Goal: Task Accomplishment & Management: Manage account settings

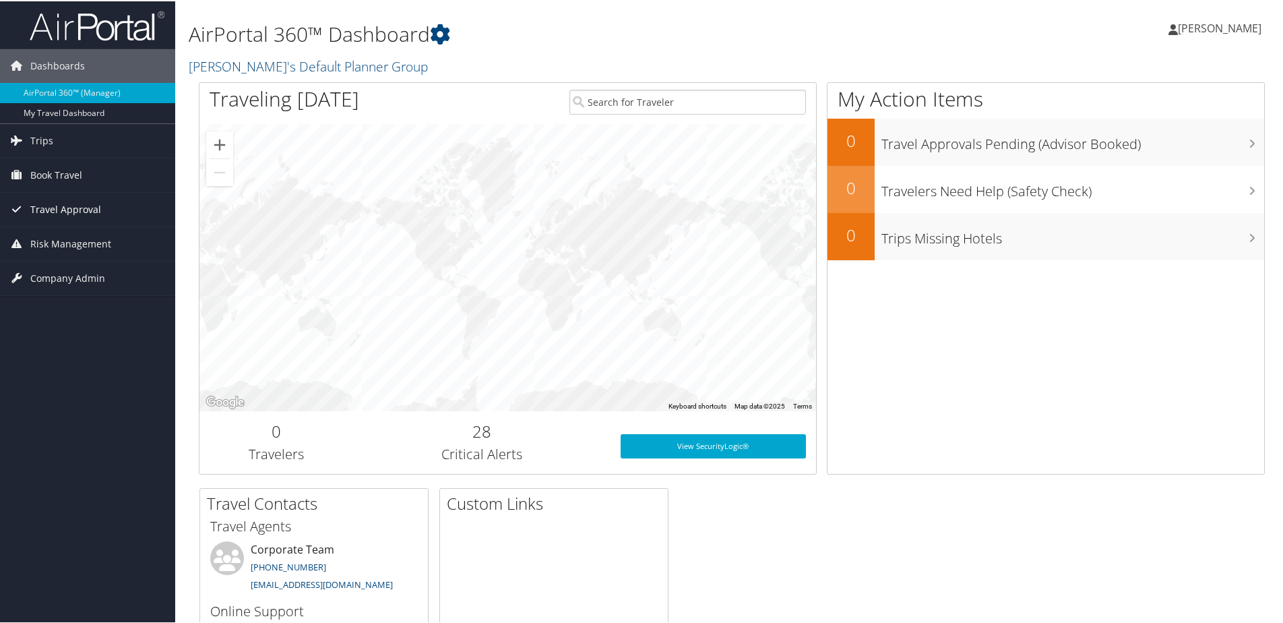
click at [12, 196] on link "Travel Approval" at bounding box center [87, 208] width 175 height 34
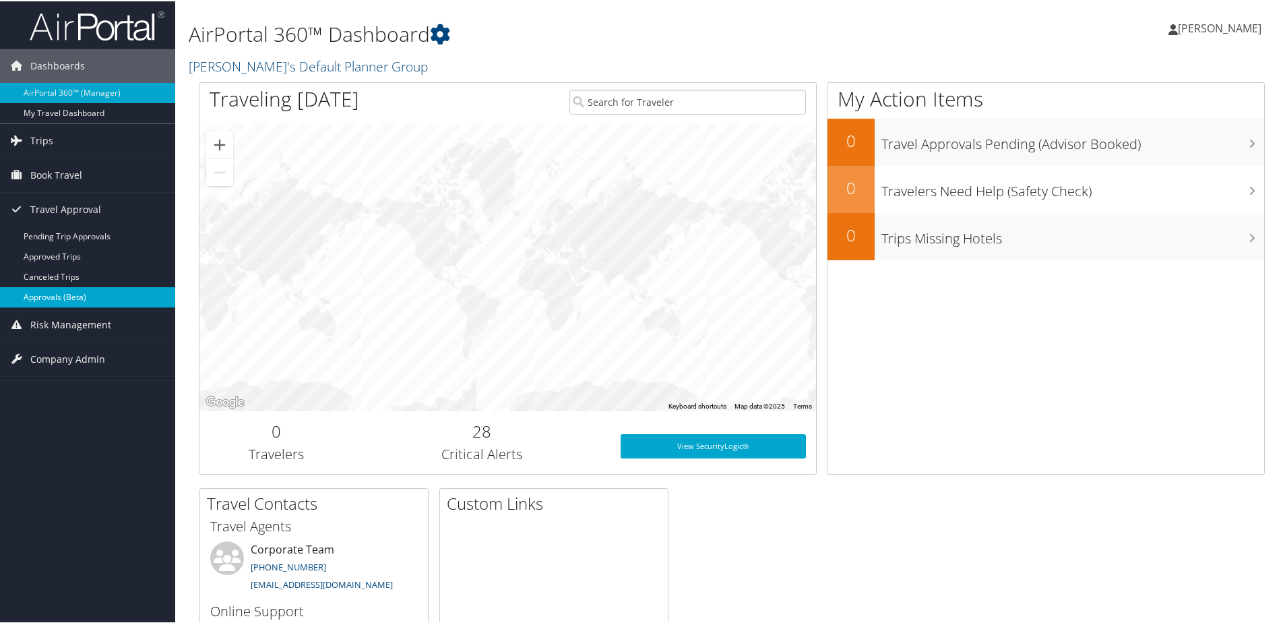
click at [60, 290] on link "Approvals (Beta)" at bounding box center [87, 296] width 175 height 20
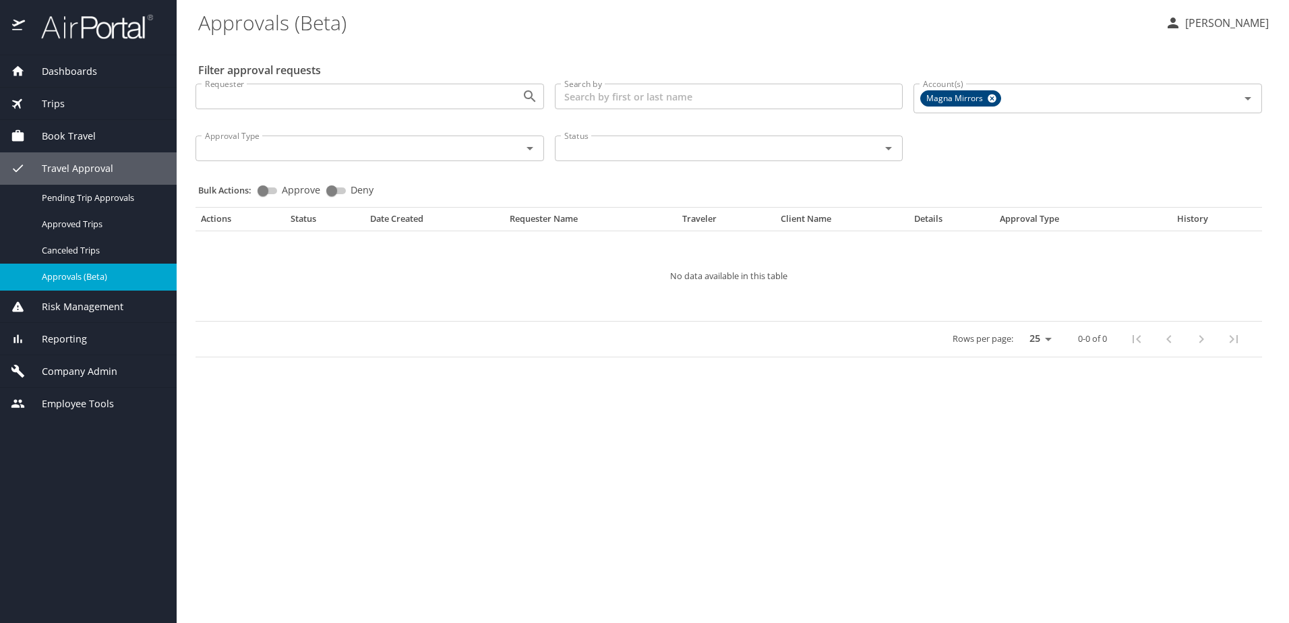
select select "US"
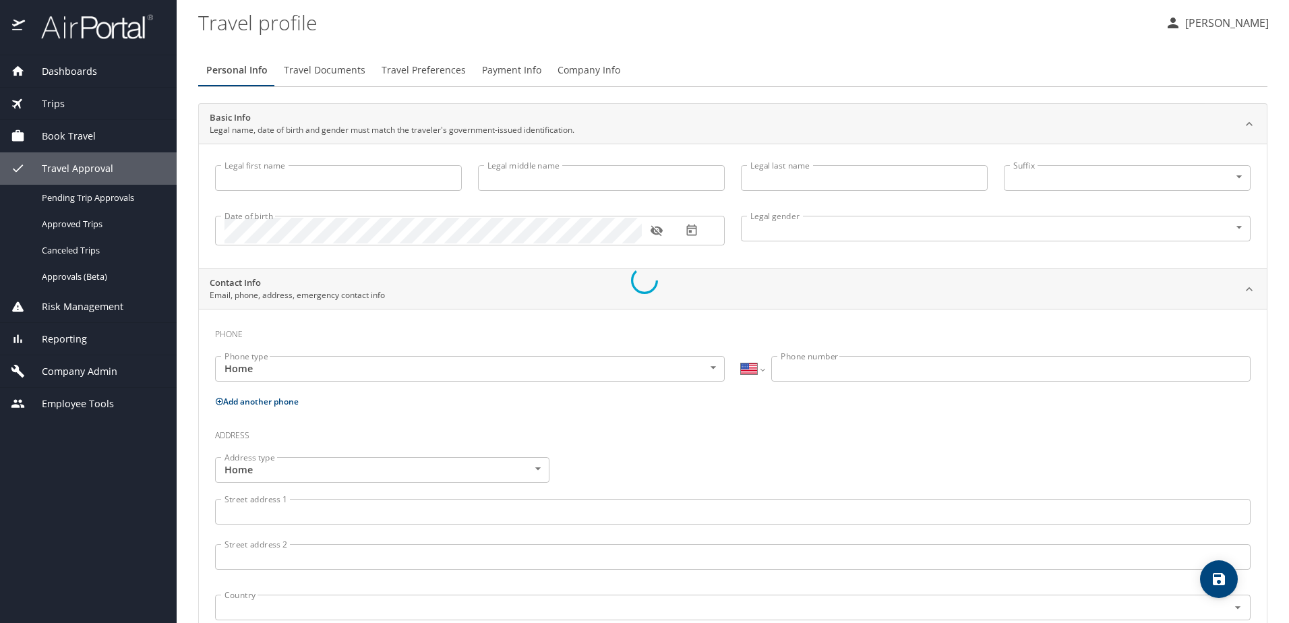
type input "Bhavika"
type input "Vijay"
type input "Kerai"
type input "Female"
type input "Vijay"
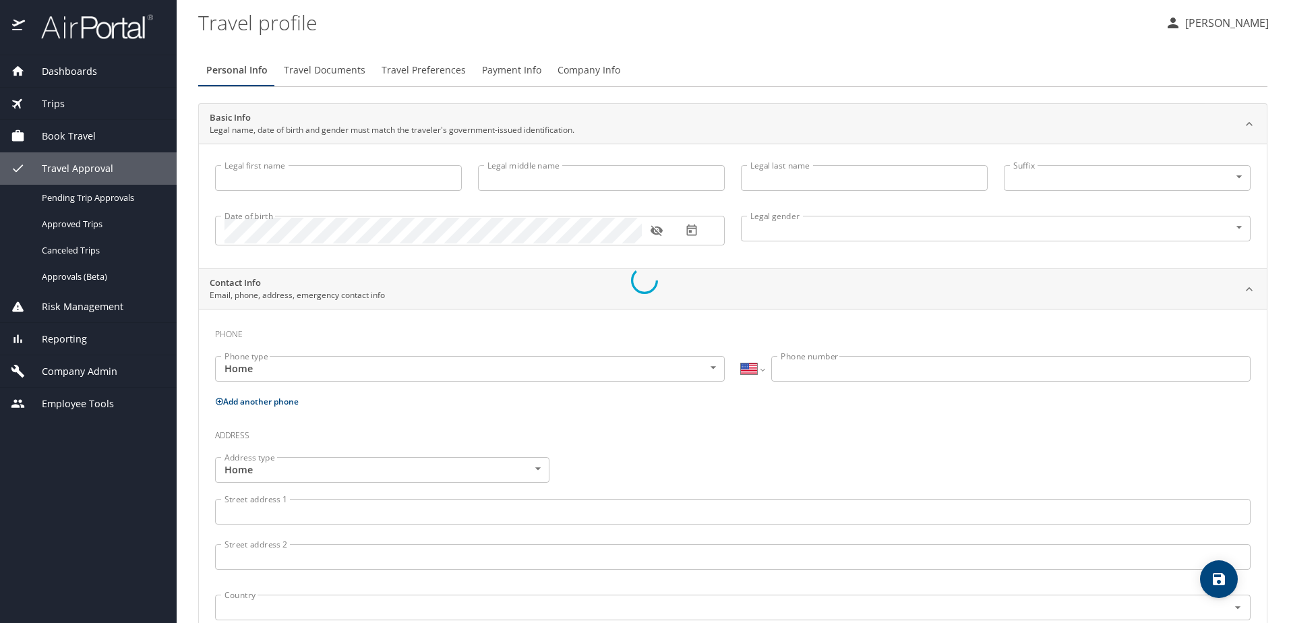
type input "kerai"
select select "CN"
type input "438 116 80"
select select "US"
select select "CN"
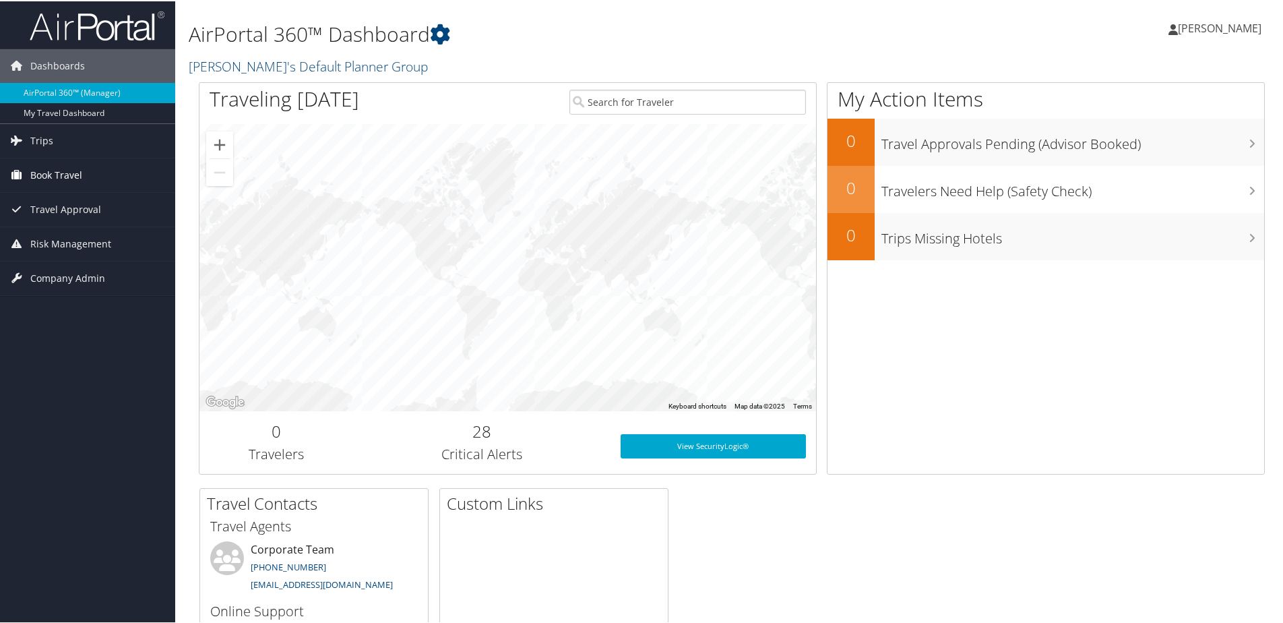
click at [51, 173] on span "Book Travel" at bounding box center [56, 174] width 52 height 34
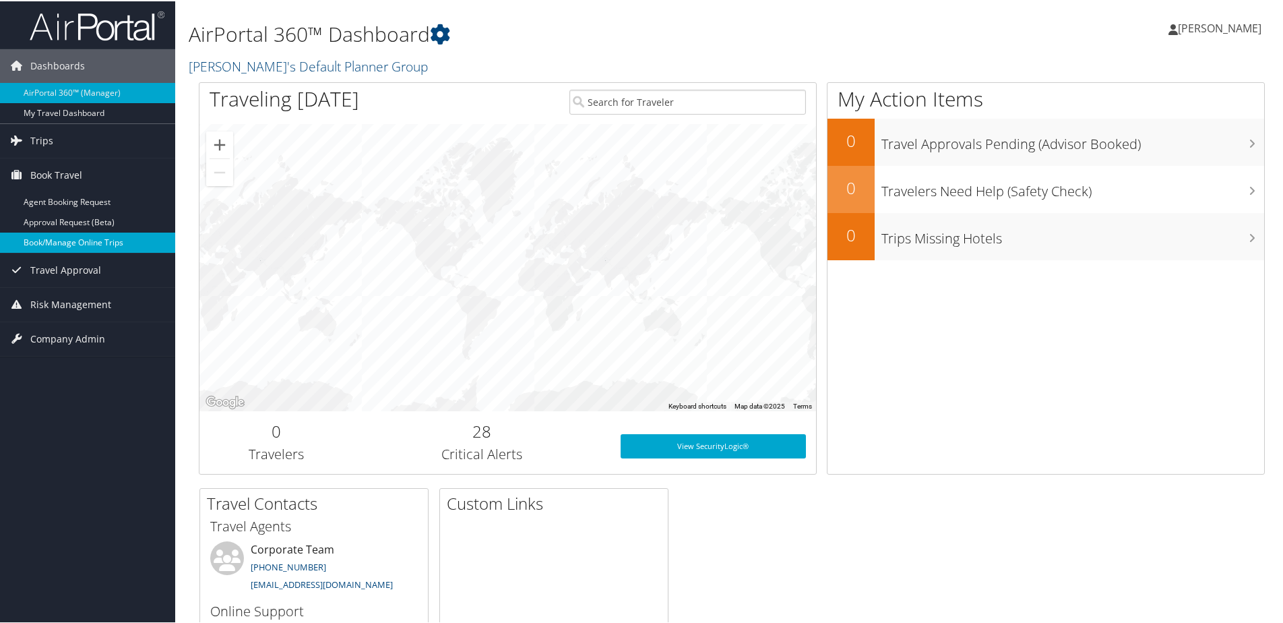
click at [53, 239] on link "Book/Manage Online Trips" at bounding box center [87, 241] width 175 height 20
